Goal: Task Accomplishment & Management: Manage account settings

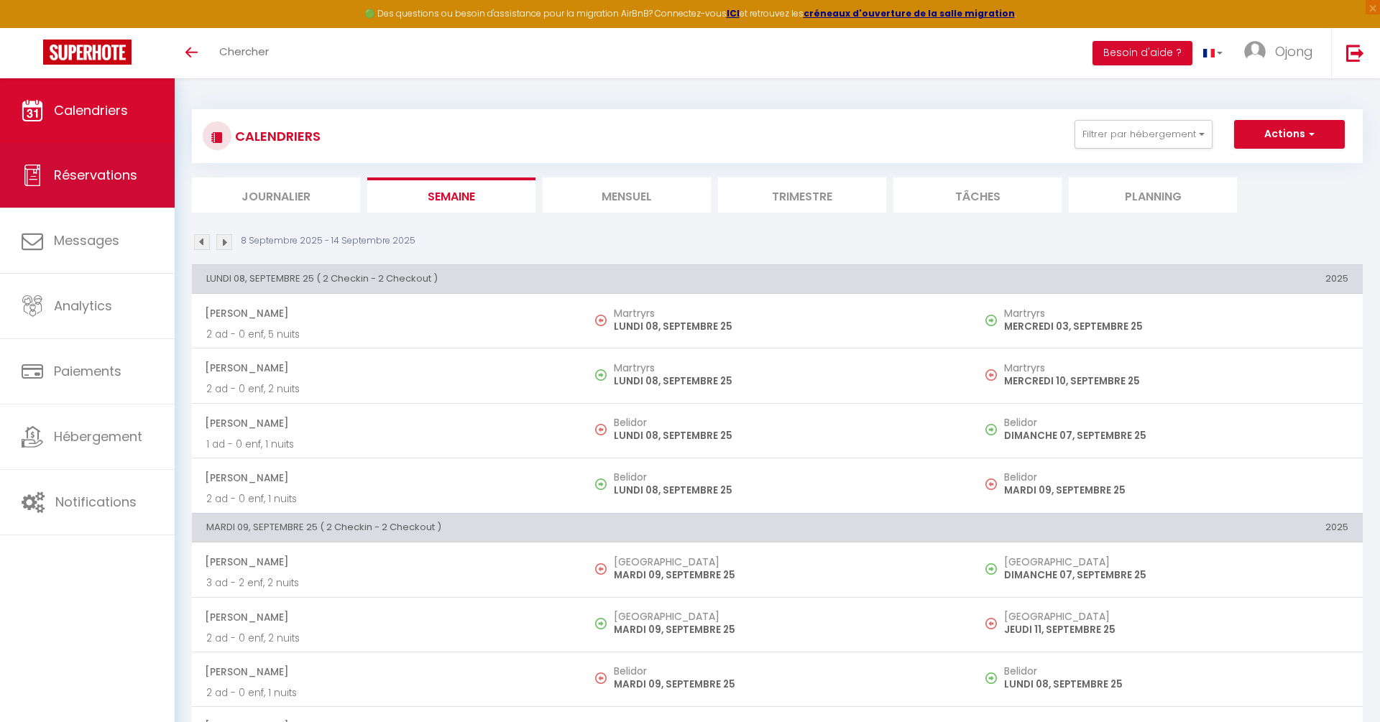
click at [112, 165] on link "Réservations" at bounding box center [87, 175] width 175 height 65
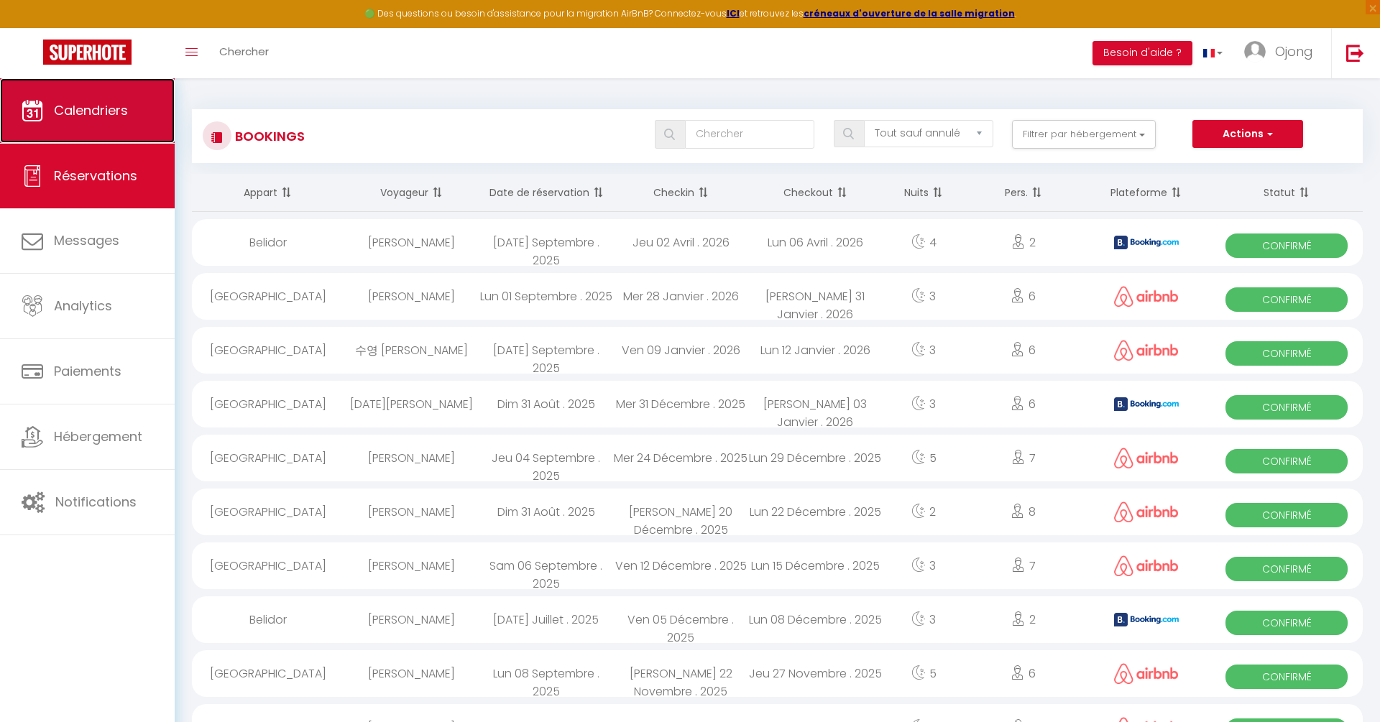
click at [92, 134] on link "Calendriers" at bounding box center [87, 110] width 175 height 65
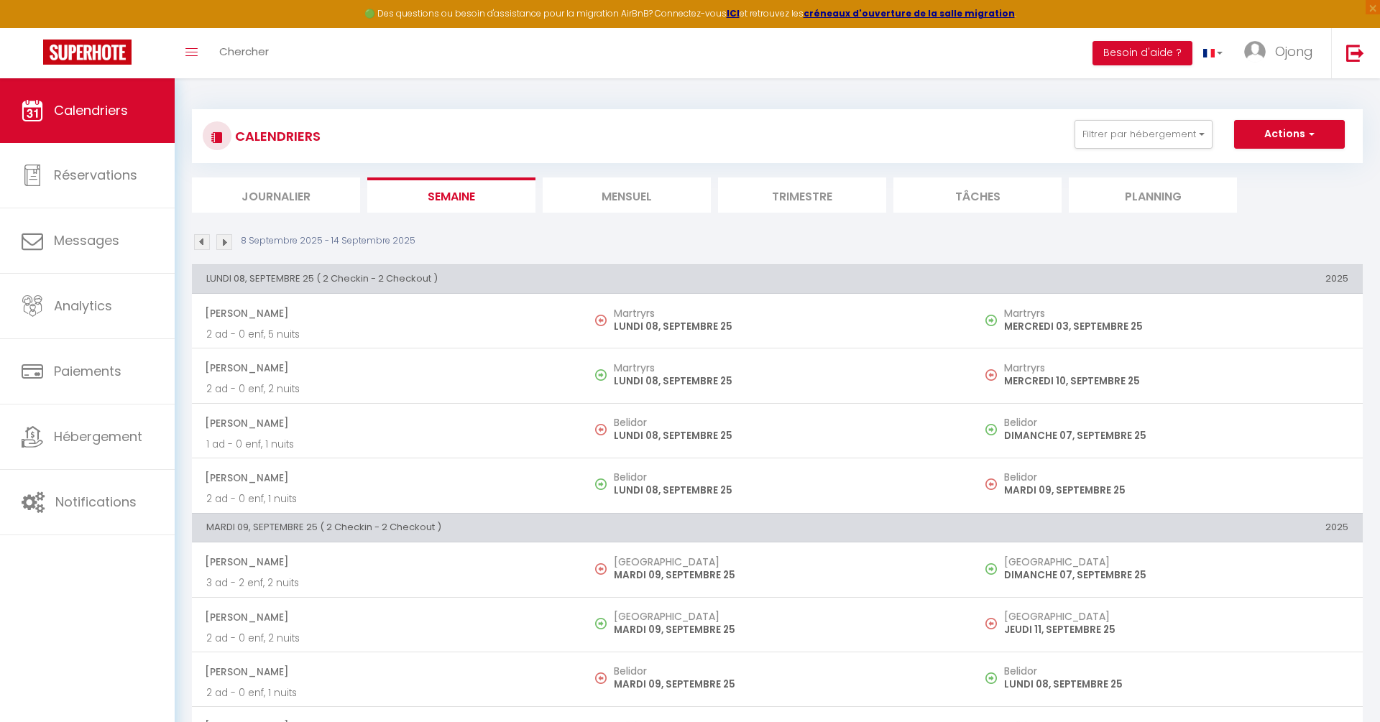
click at [614, 198] on li "Mensuel" at bounding box center [627, 194] width 168 height 35
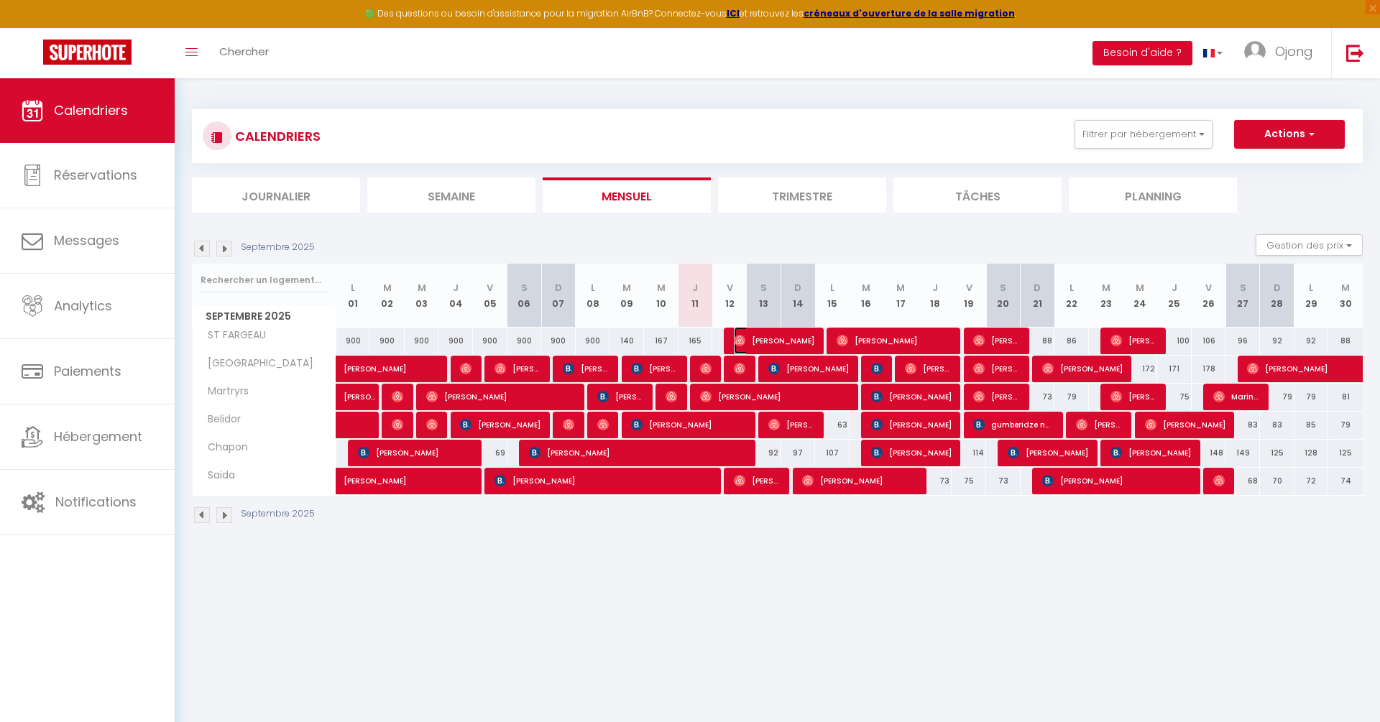
click at [795, 333] on span "[PERSON_NAME]" at bounding box center [774, 340] width 80 height 27
select select "OK"
select select "0"
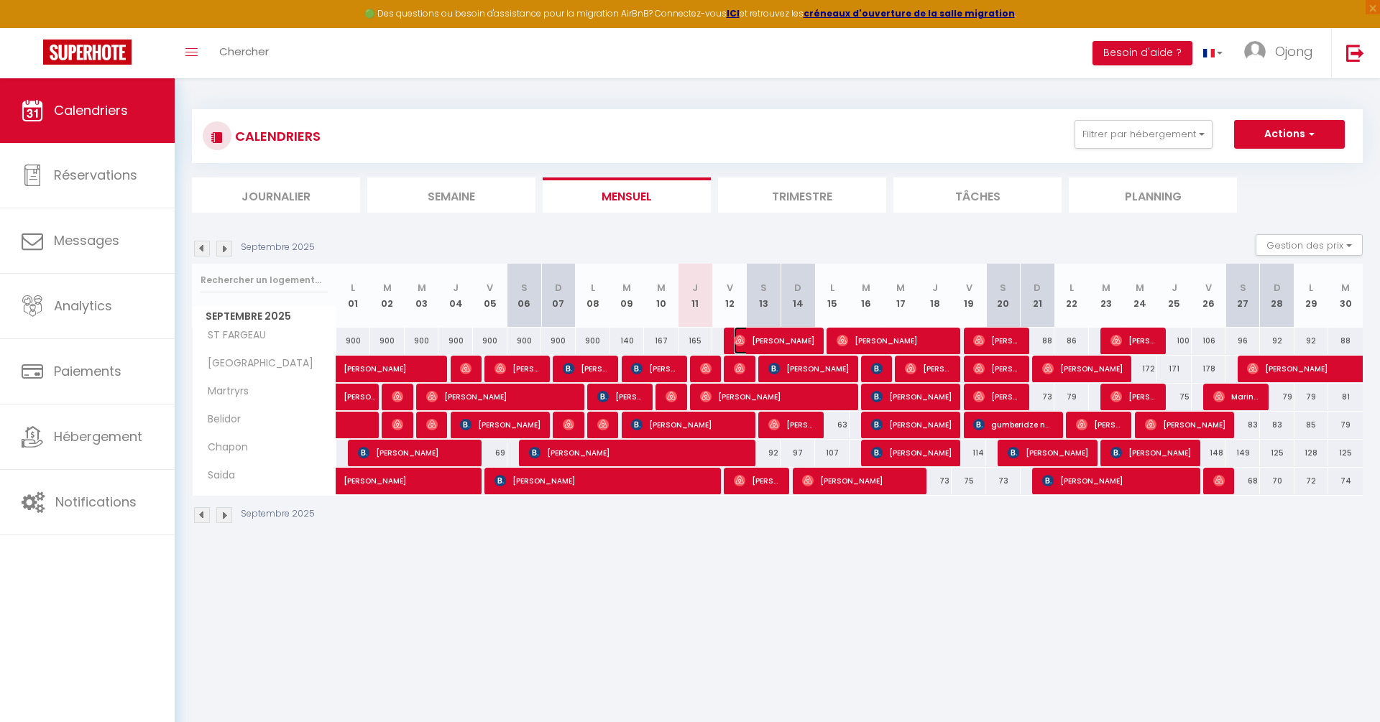
select select "1"
select select
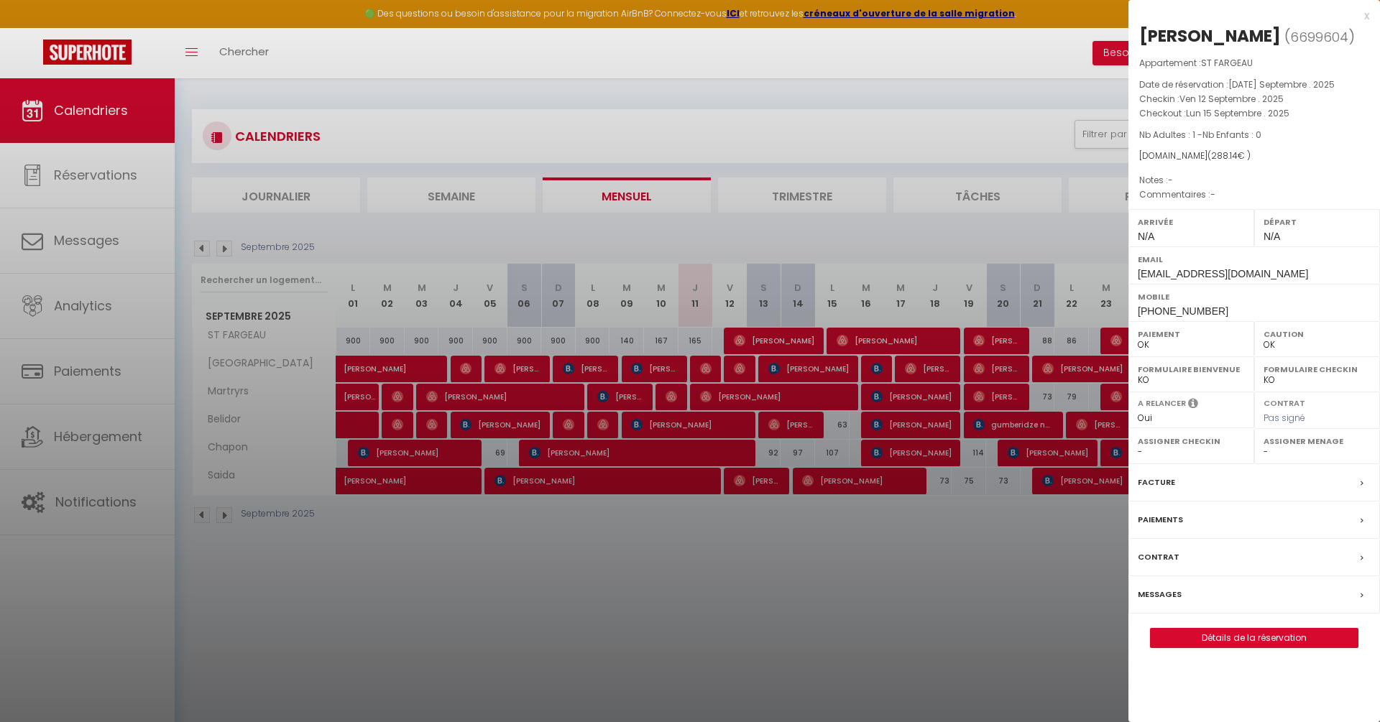
click at [1163, 520] on label "Paiements" at bounding box center [1159, 519] width 45 height 15
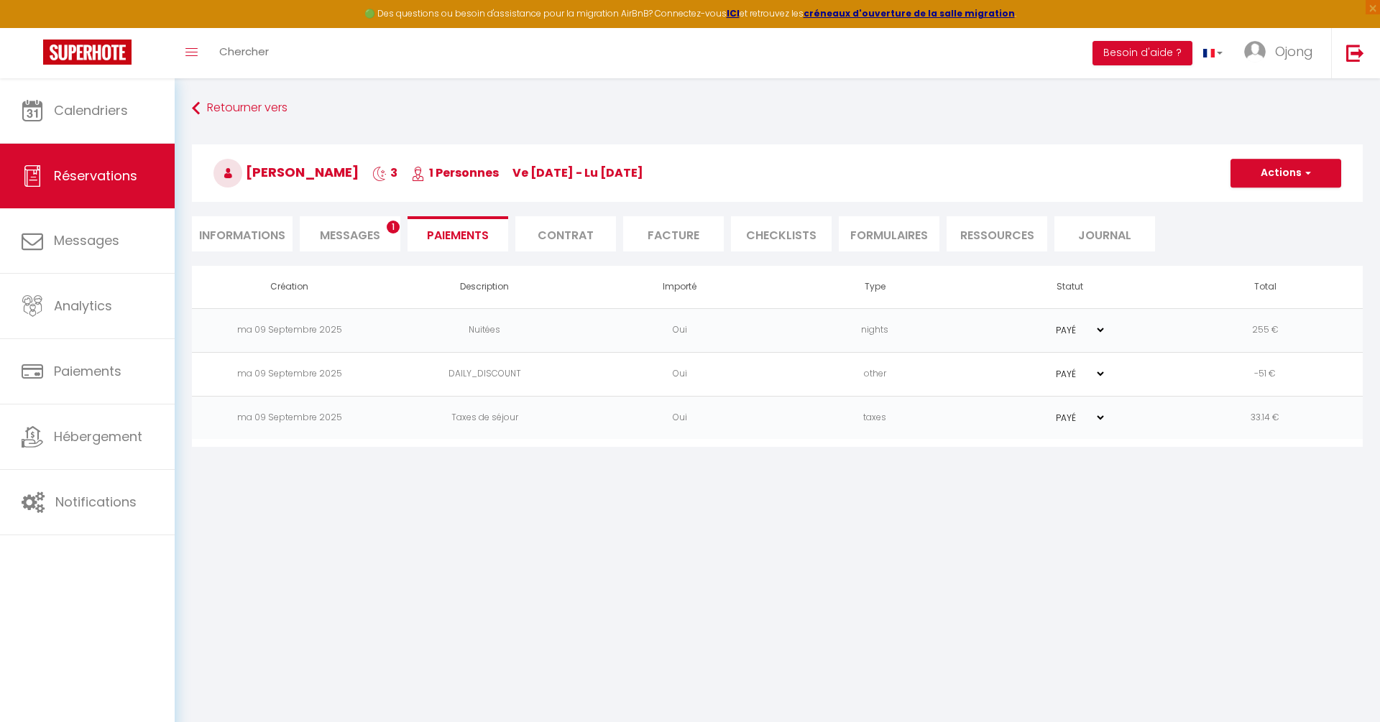
click at [239, 231] on li "Informations" at bounding box center [242, 233] width 101 height 35
select select
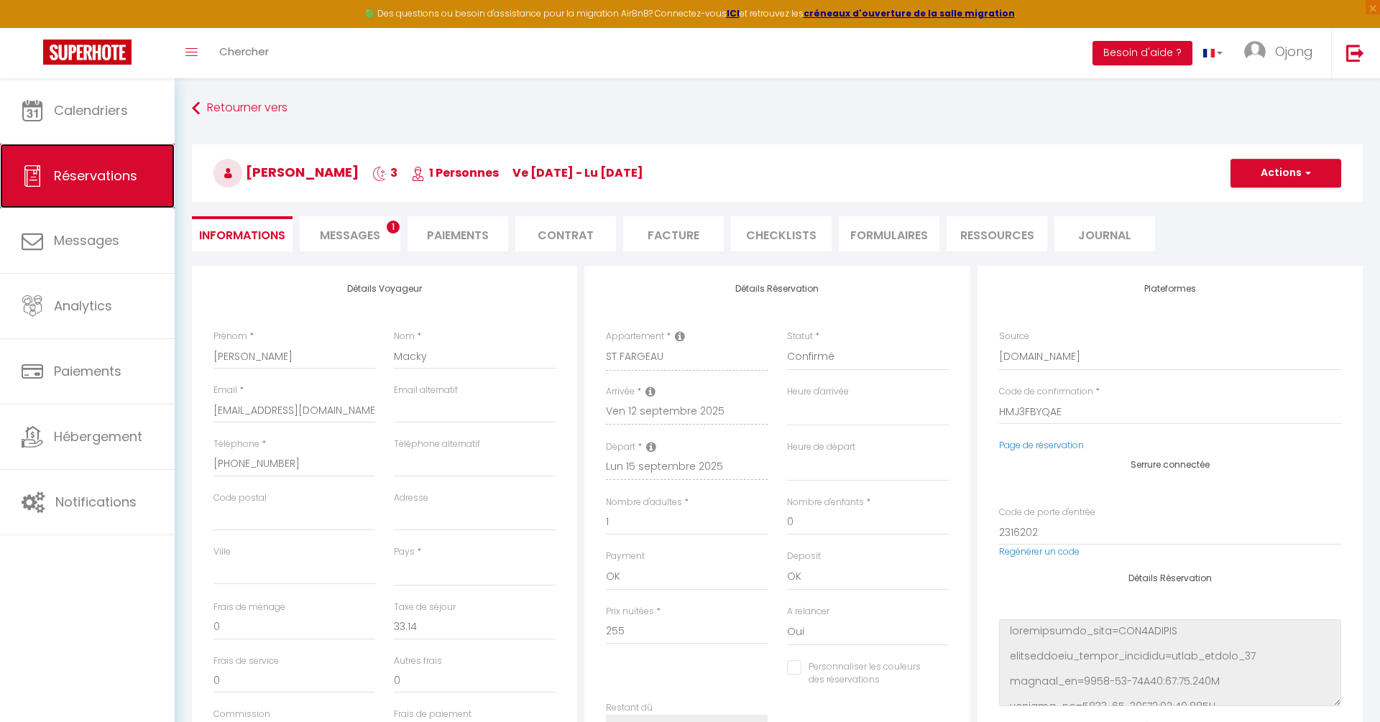
click at [99, 167] on span "Réservations" at bounding box center [95, 176] width 83 height 18
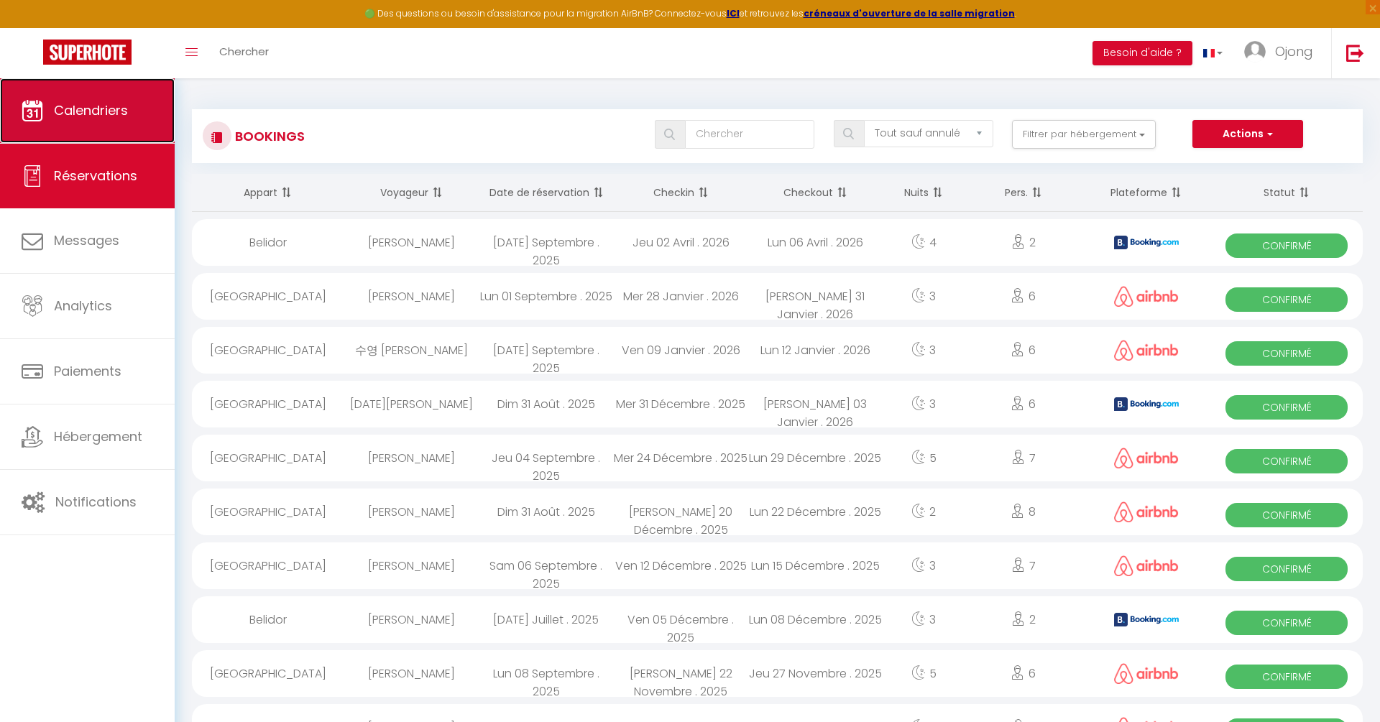
click at [98, 112] on span "Calendriers" at bounding box center [91, 110] width 74 height 18
